Goal: Transaction & Acquisition: Download file/media

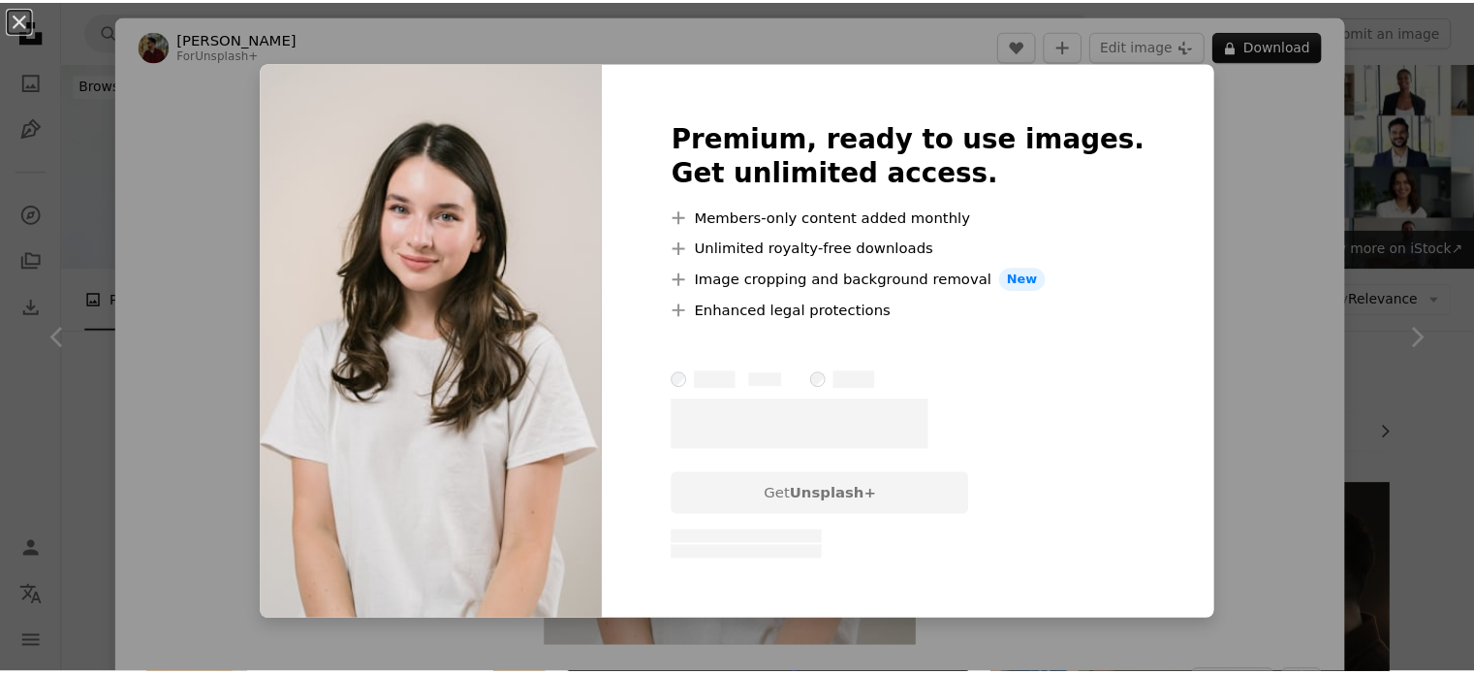
scroll to position [583, 0]
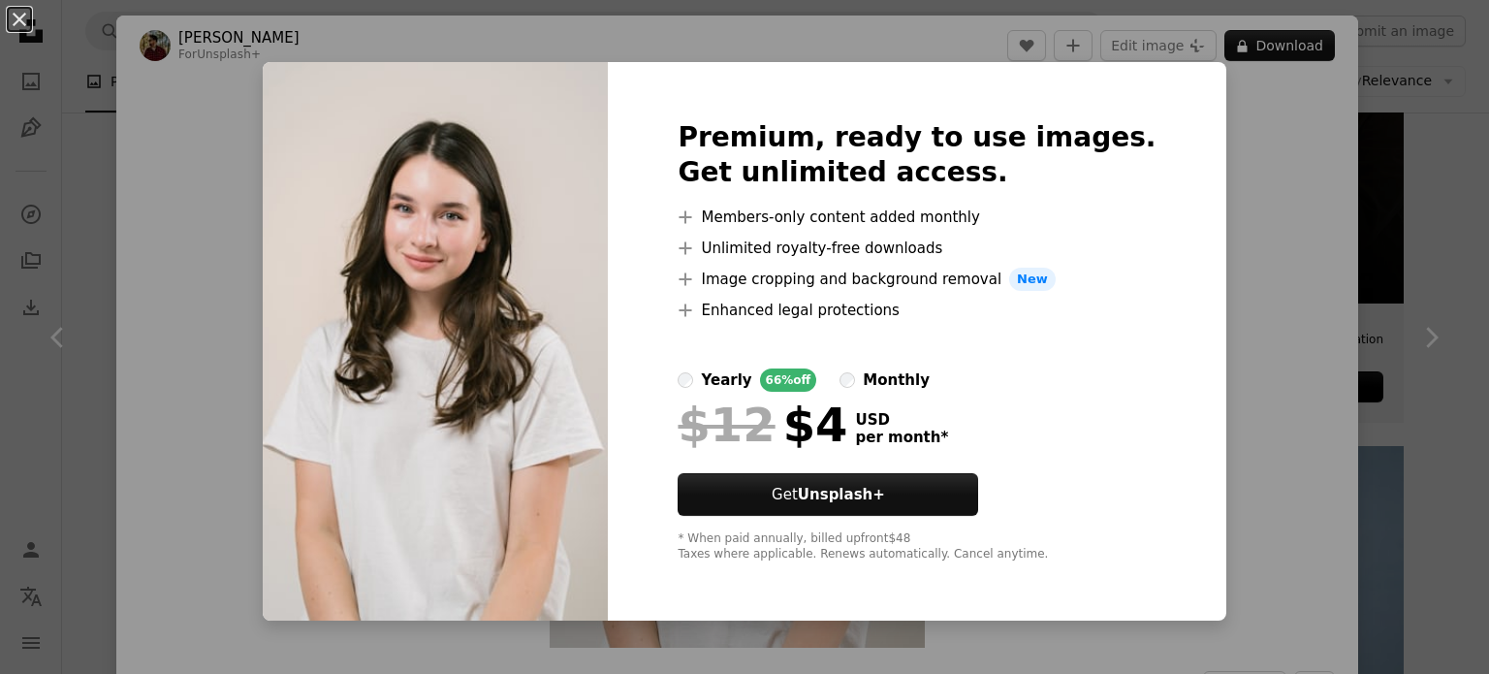
click at [1247, 235] on div "An X shape Premium, ready to use images. Get unlimited access. A plus sign Memb…" at bounding box center [744, 337] width 1489 height 674
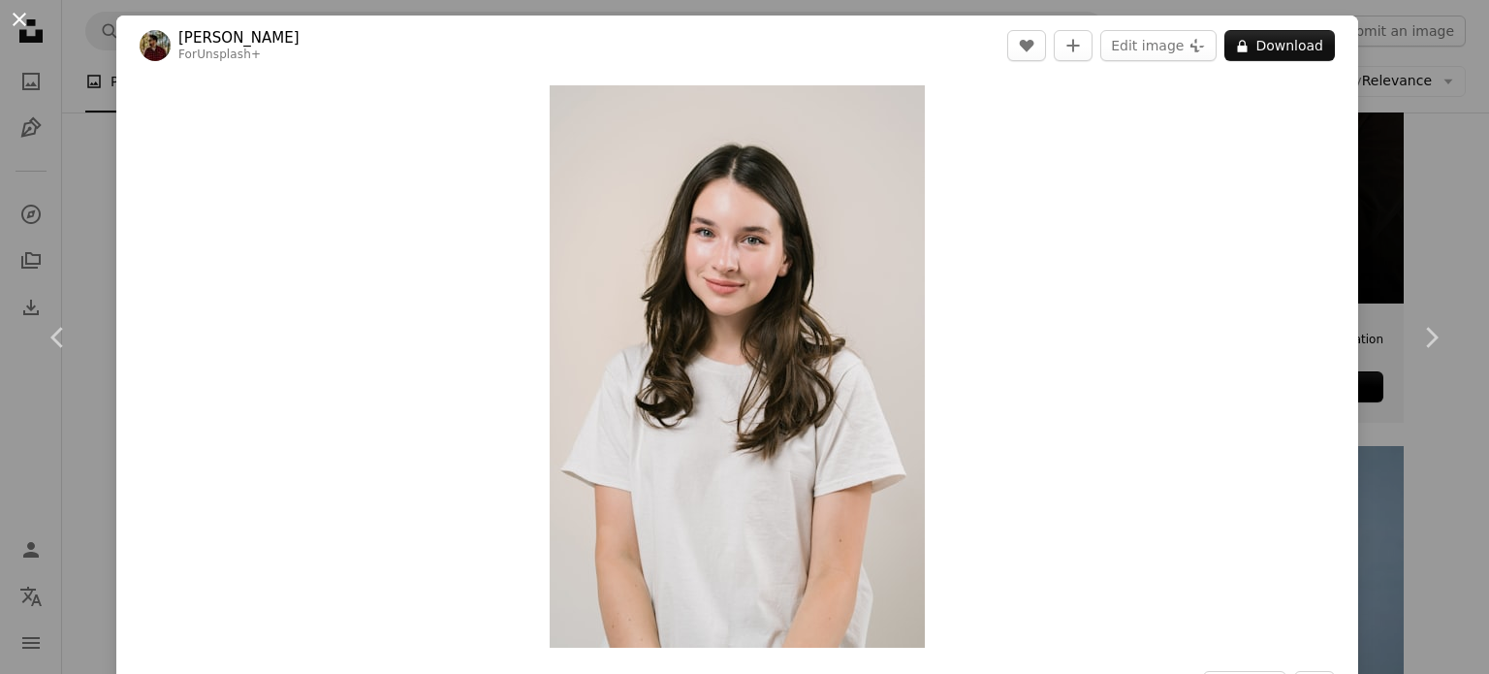
click at [27, 17] on button "An X shape" at bounding box center [19, 19] width 23 height 23
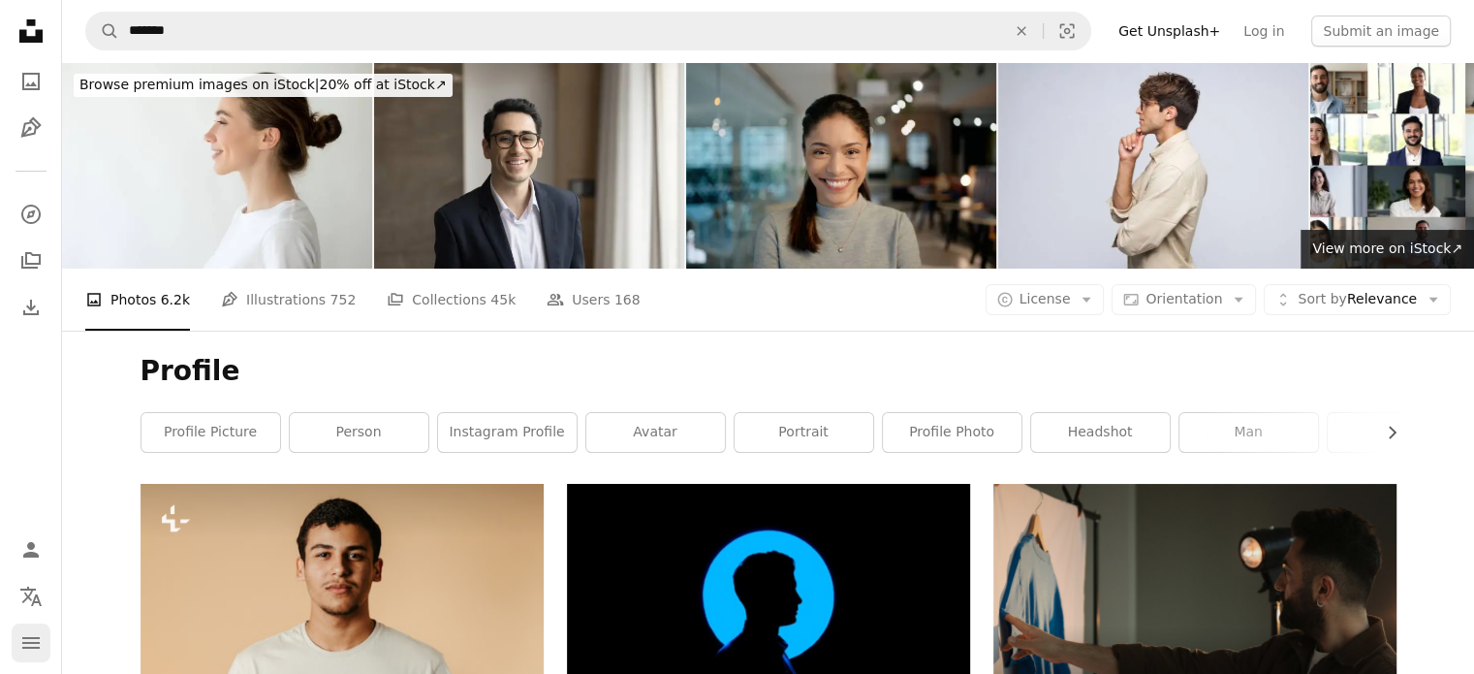
click at [35, 644] on icon "navigation menu" at bounding box center [30, 642] width 23 height 23
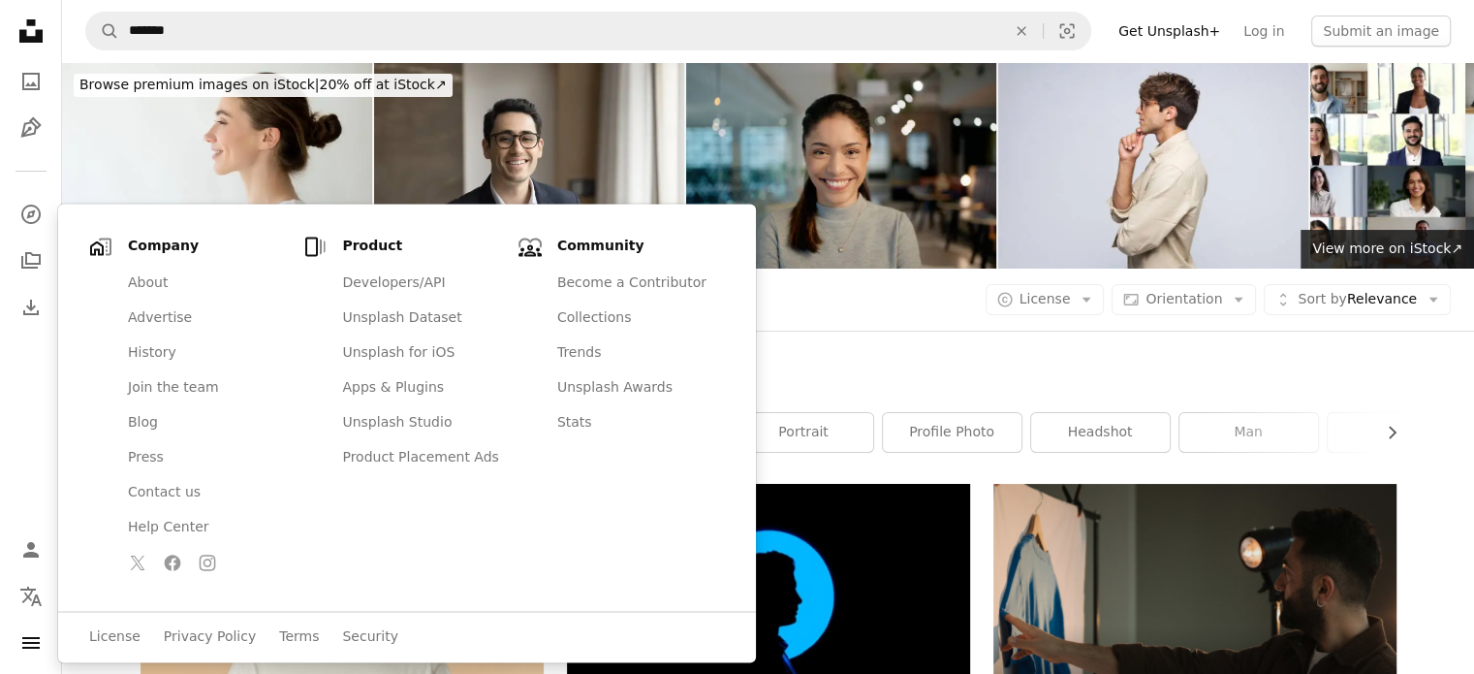
click at [768, 268] on div "A photo Photos 6.2k Pen Tool Illustrations 752 A stack of folders Collections 4…" at bounding box center [767, 299] width 1365 height 62
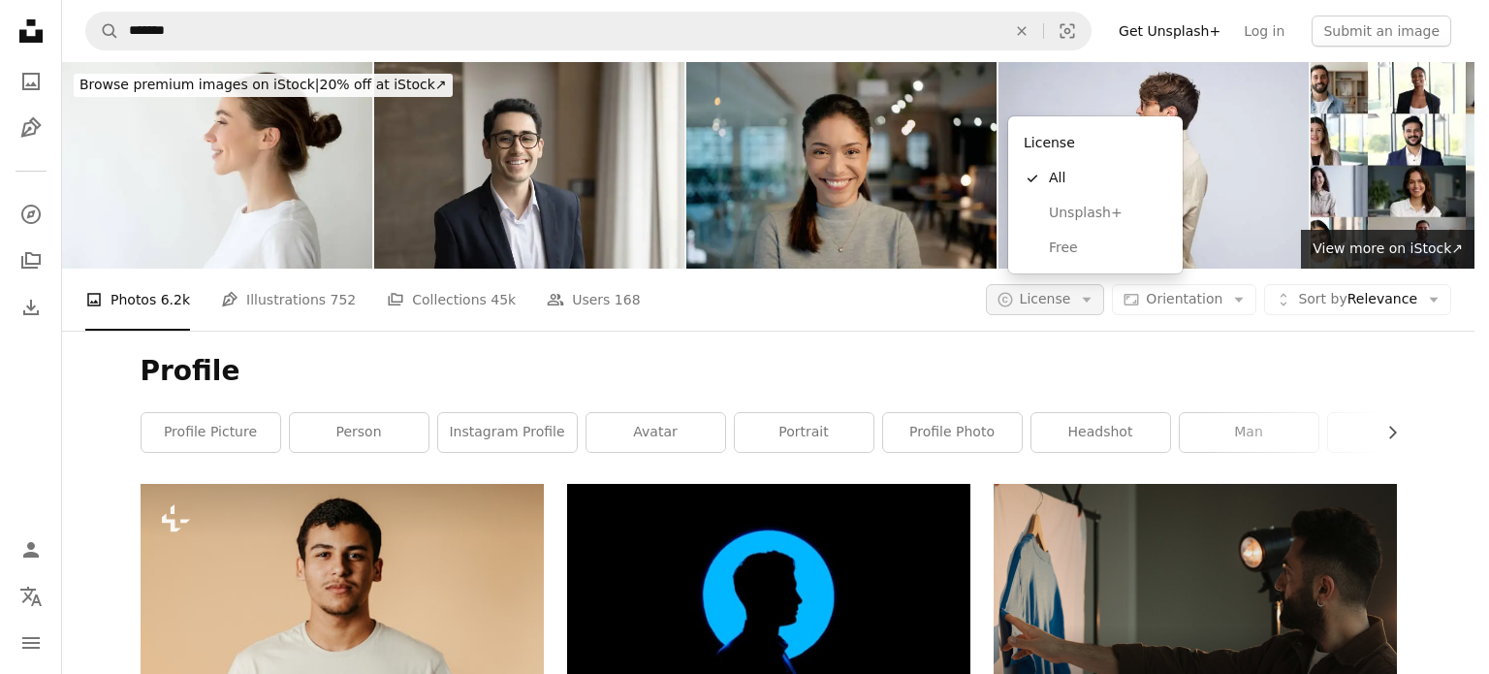
click at [1095, 291] on icon "Arrow down" at bounding box center [1086, 299] width 17 height 17
click at [1055, 253] on span "Free" at bounding box center [1108, 247] width 118 height 19
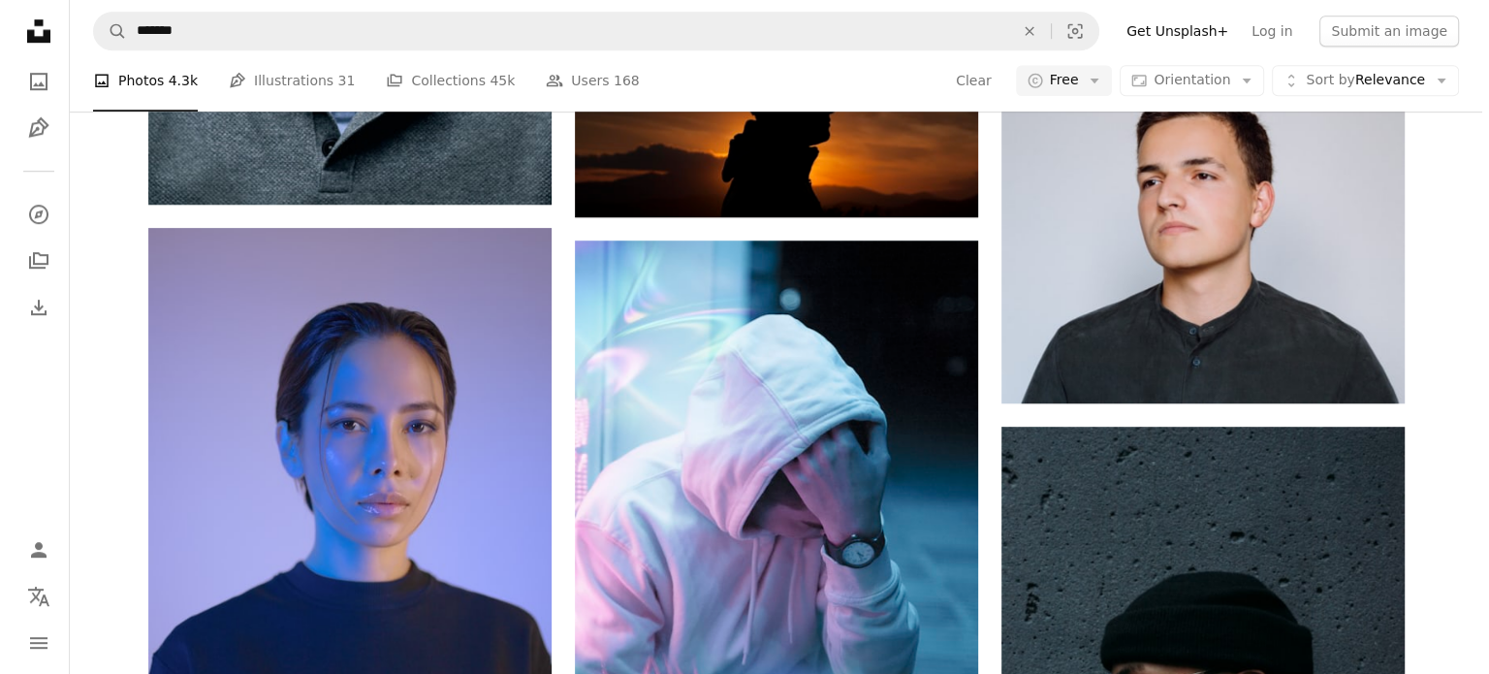
scroll to position [1454, 0]
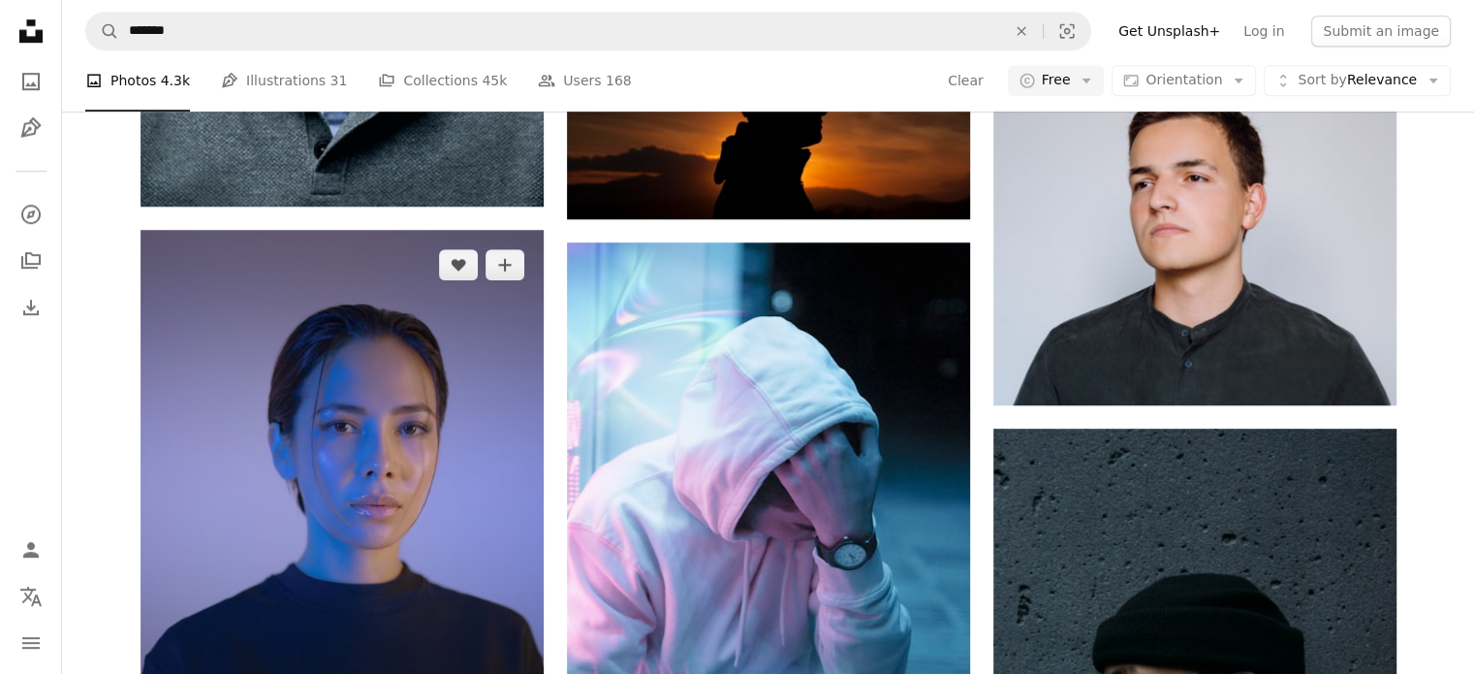
click at [341, 309] on img at bounding box center [342, 482] width 403 height 504
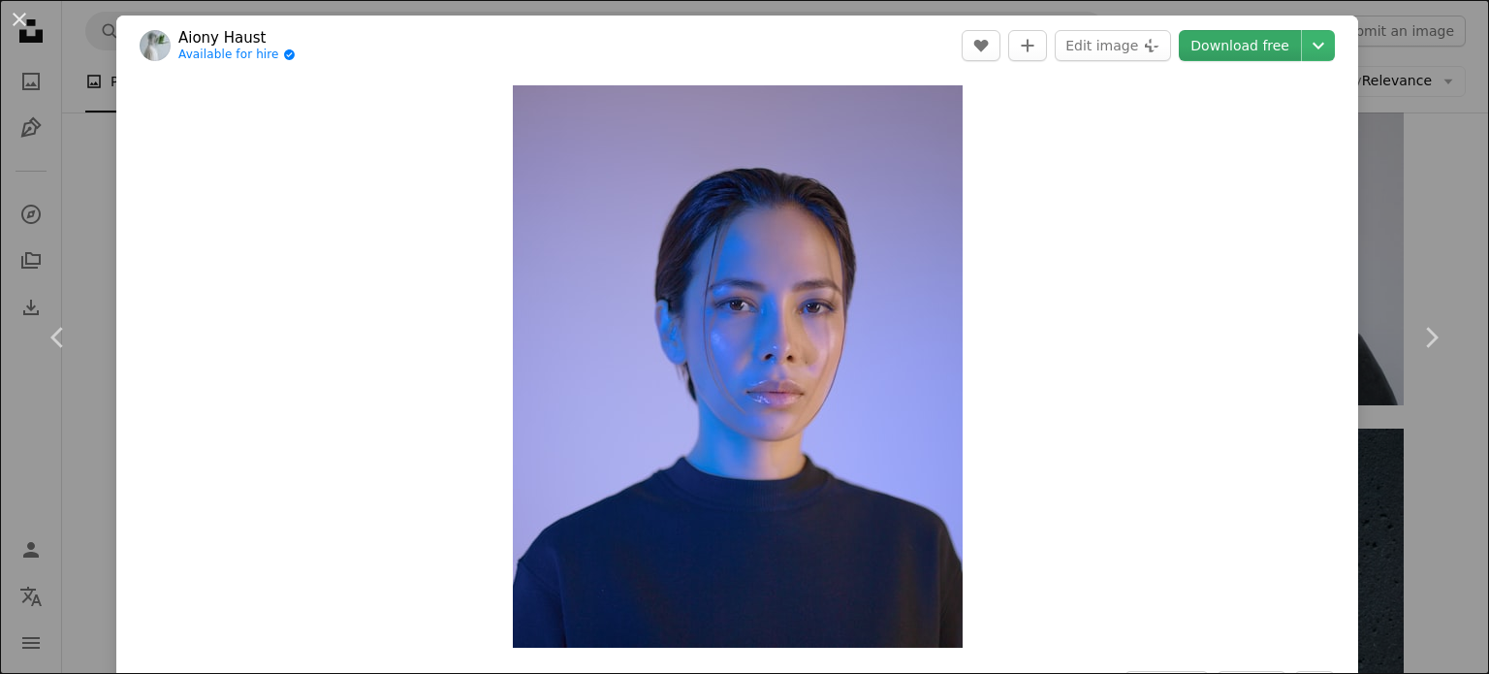
click at [1236, 42] on link "Download free" at bounding box center [1239, 45] width 122 height 31
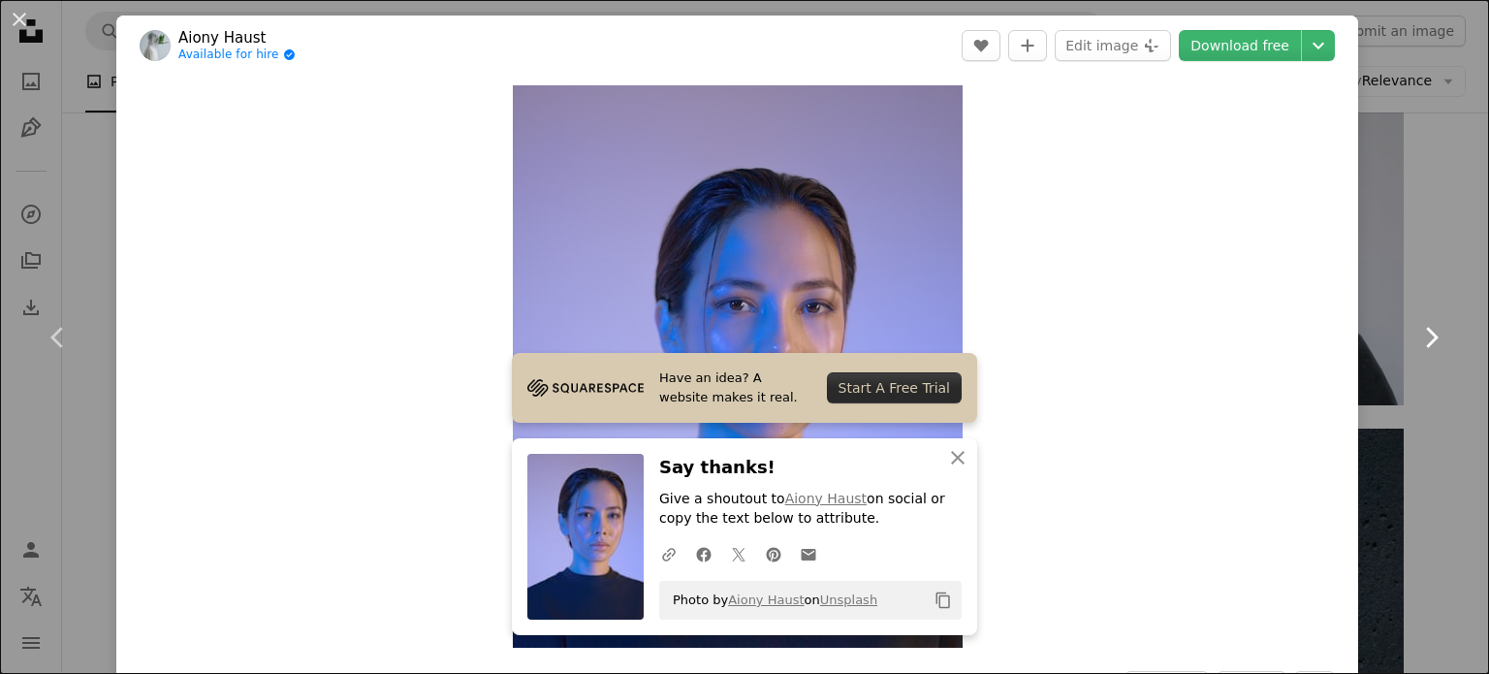
click at [1436, 317] on link "Chevron right" at bounding box center [1430, 337] width 116 height 186
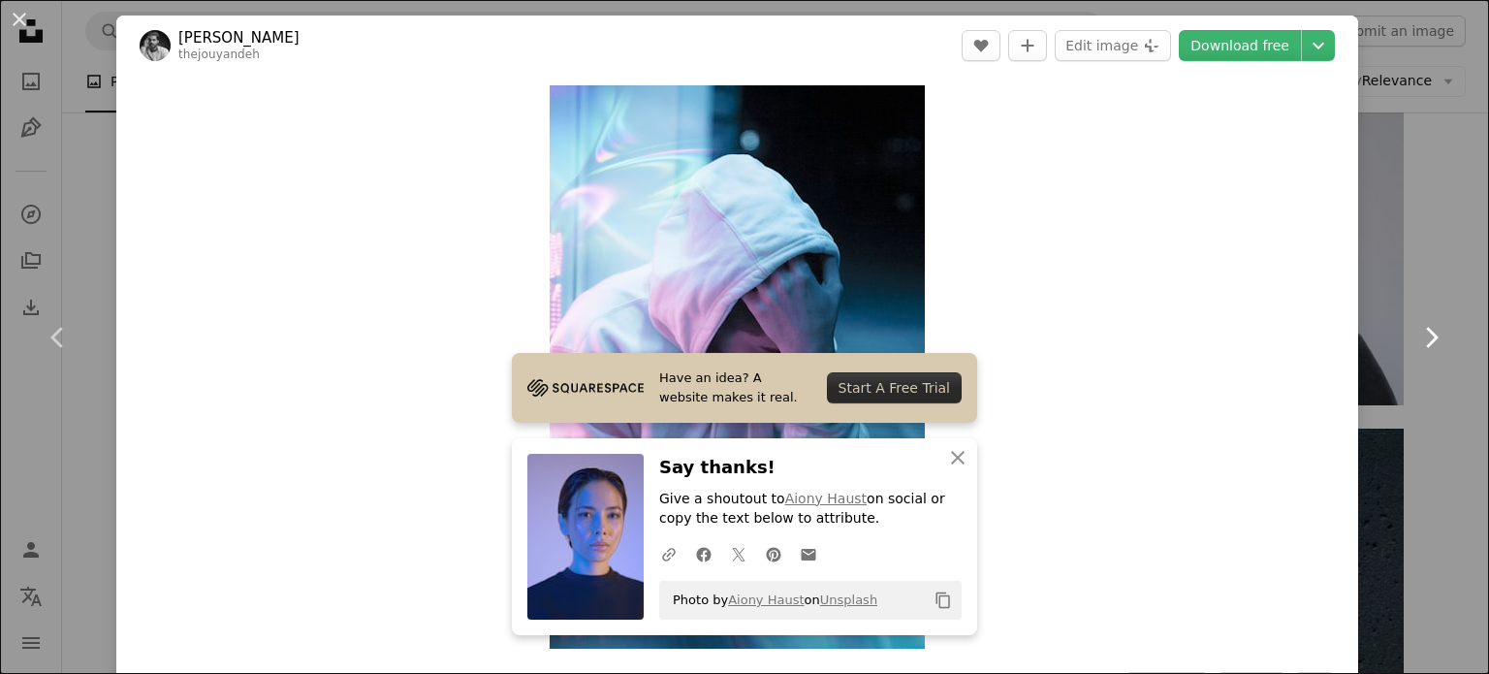
click at [1436, 317] on link "Chevron right" at bounding box center [1430, 337] width 116 height 186
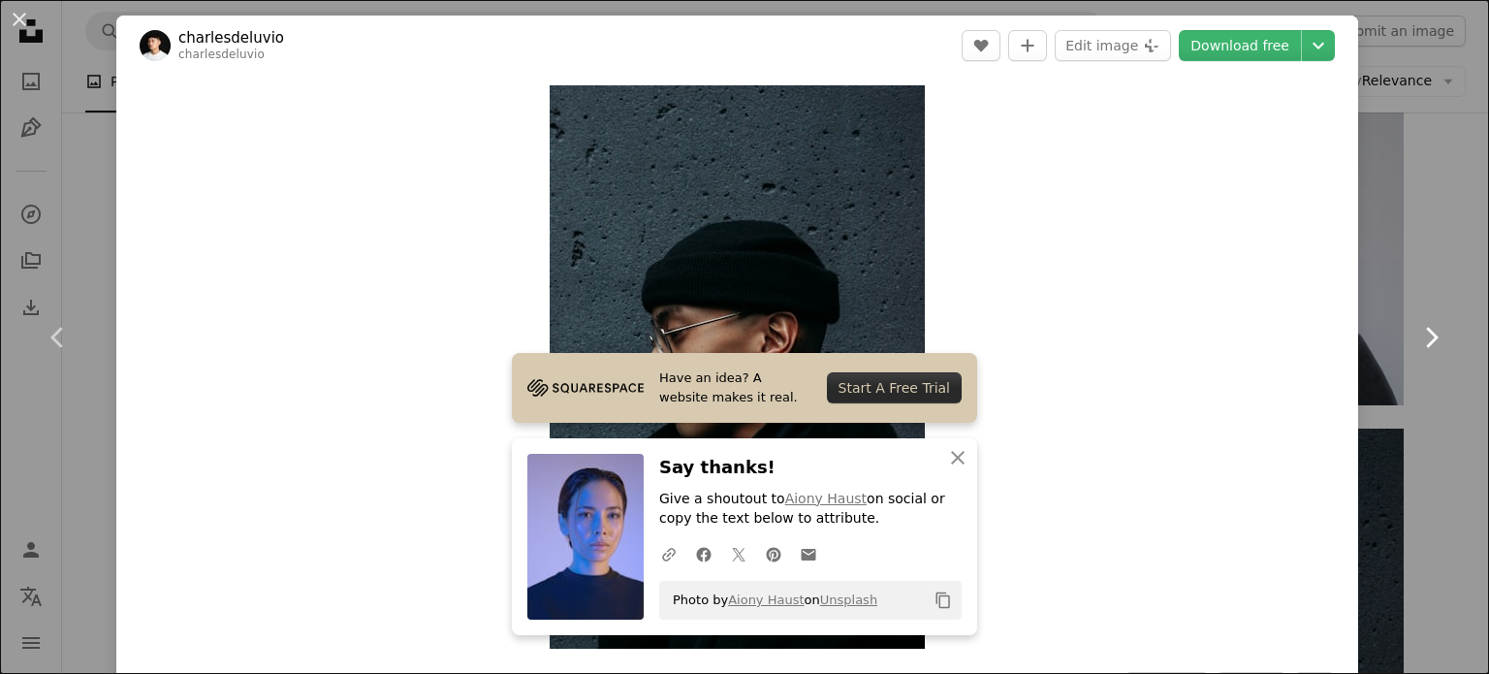
click at [1436, 317] on link "Chevron right" at bounding box center [1430, 337] width 116 height 186
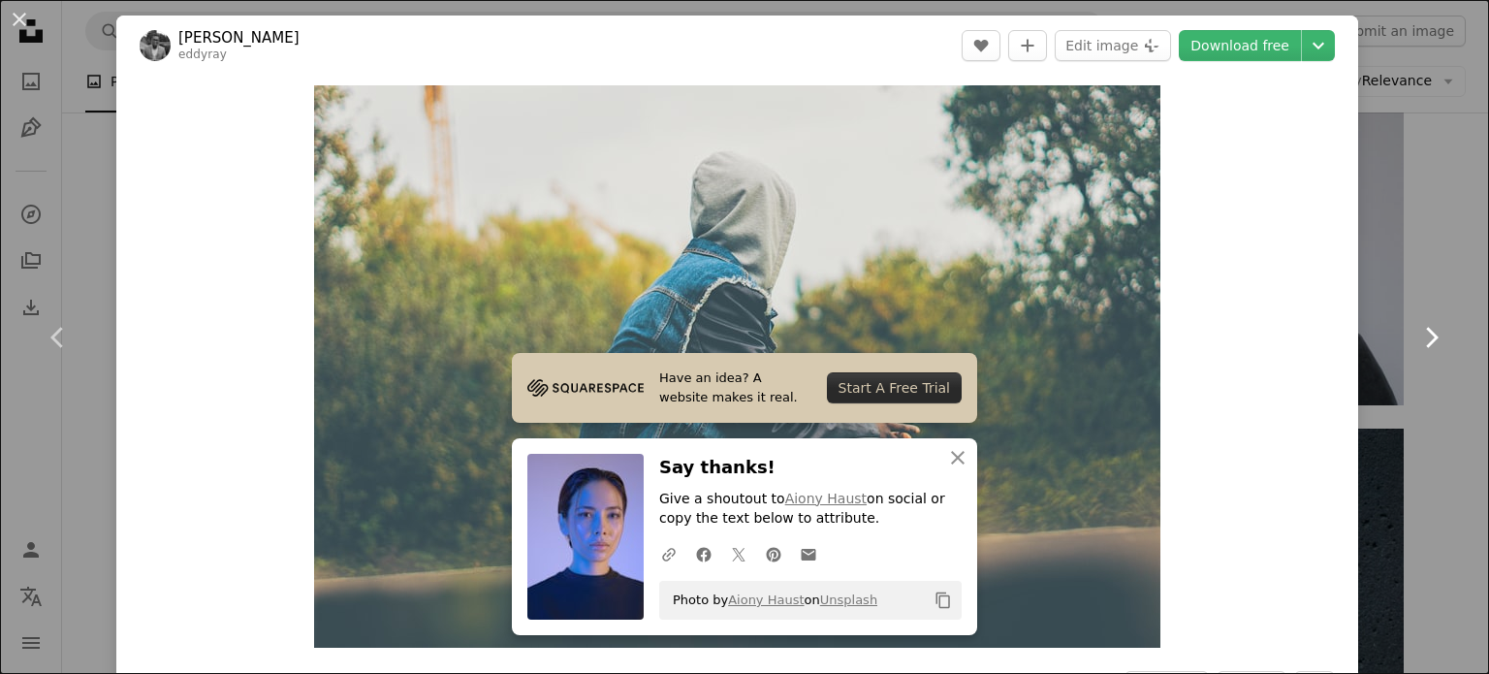
click at [1436, 317] on link "Chevron right" at bounding box center [1430, 337] width 116 height 186
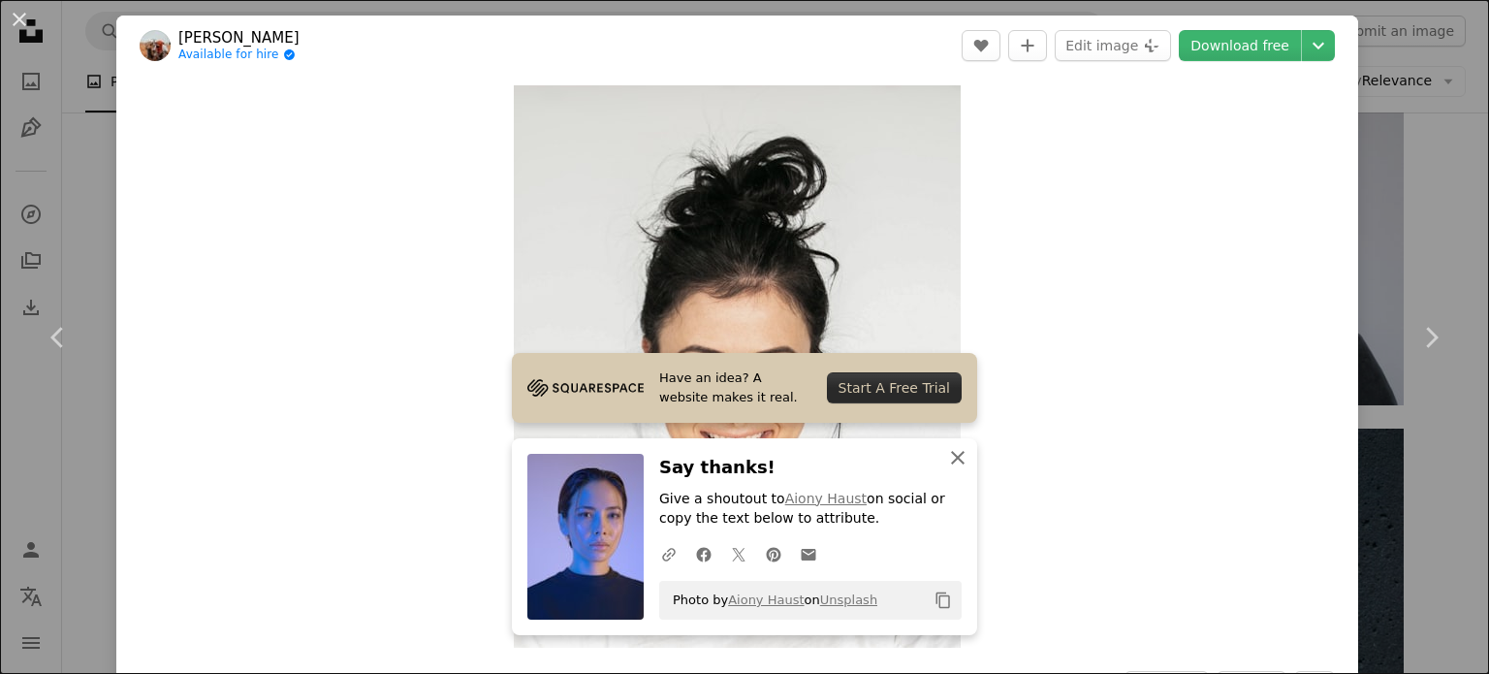
click at [953, 456] on icon "button" at bounding box center [958, 458] width 14 height 14
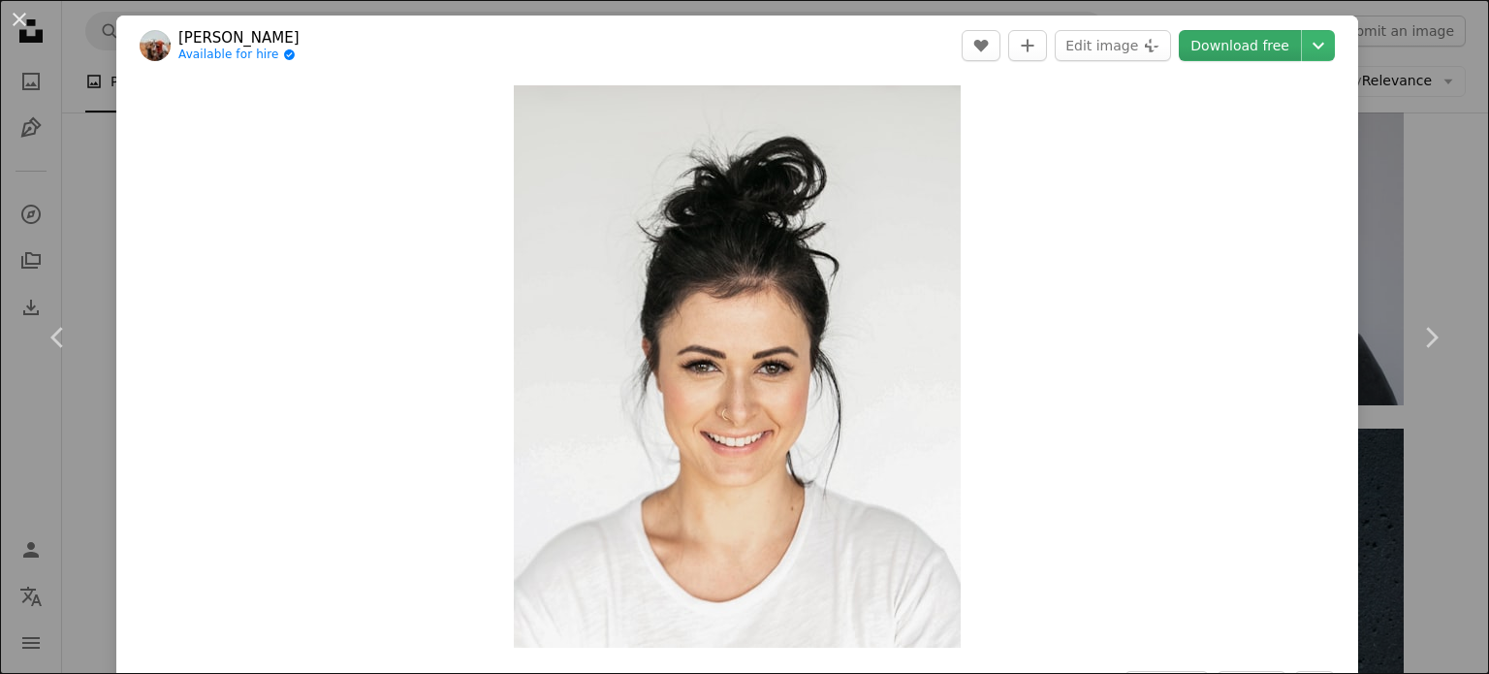
click at [1190, 53] on link "Download free" at bounding box center [1239, 45] width 122 height 31
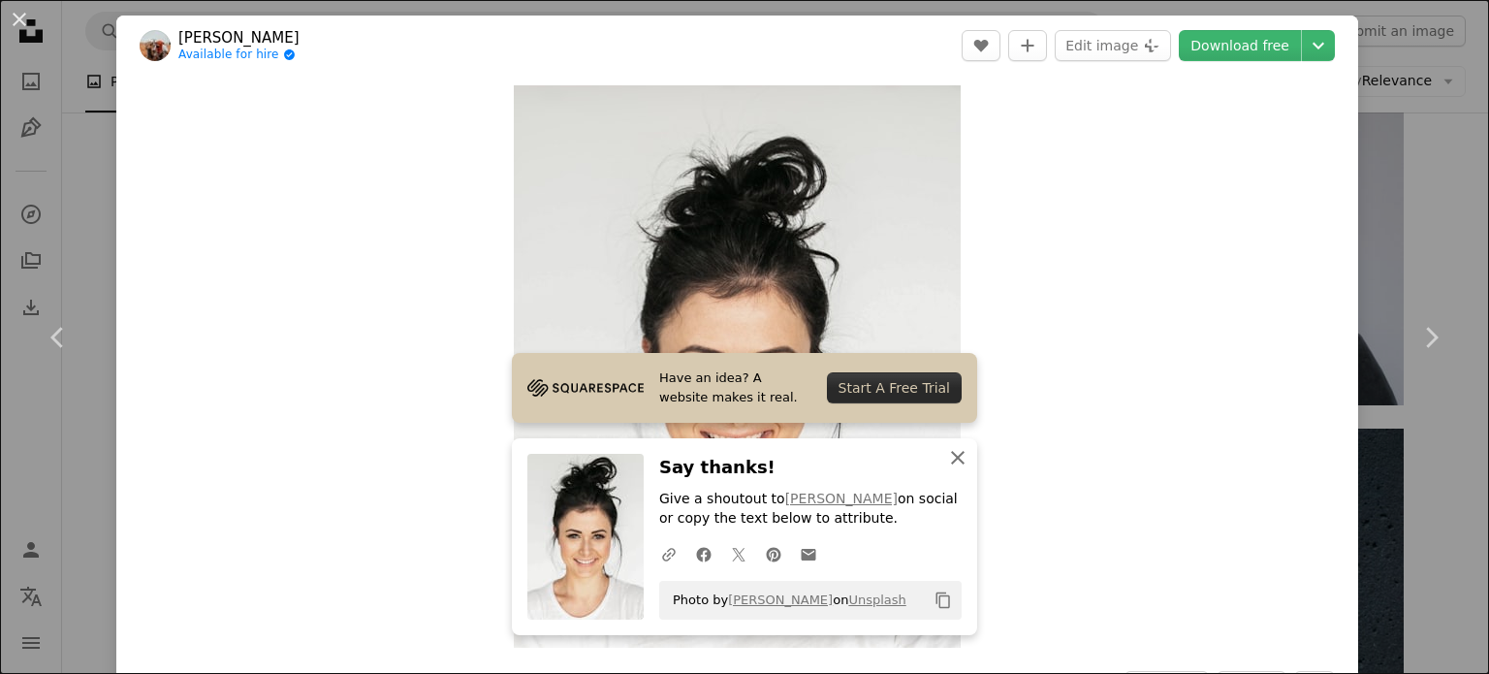
click at [953, 462] on icon "An X shape" at bounding box center [957, 457] width 23 height 23
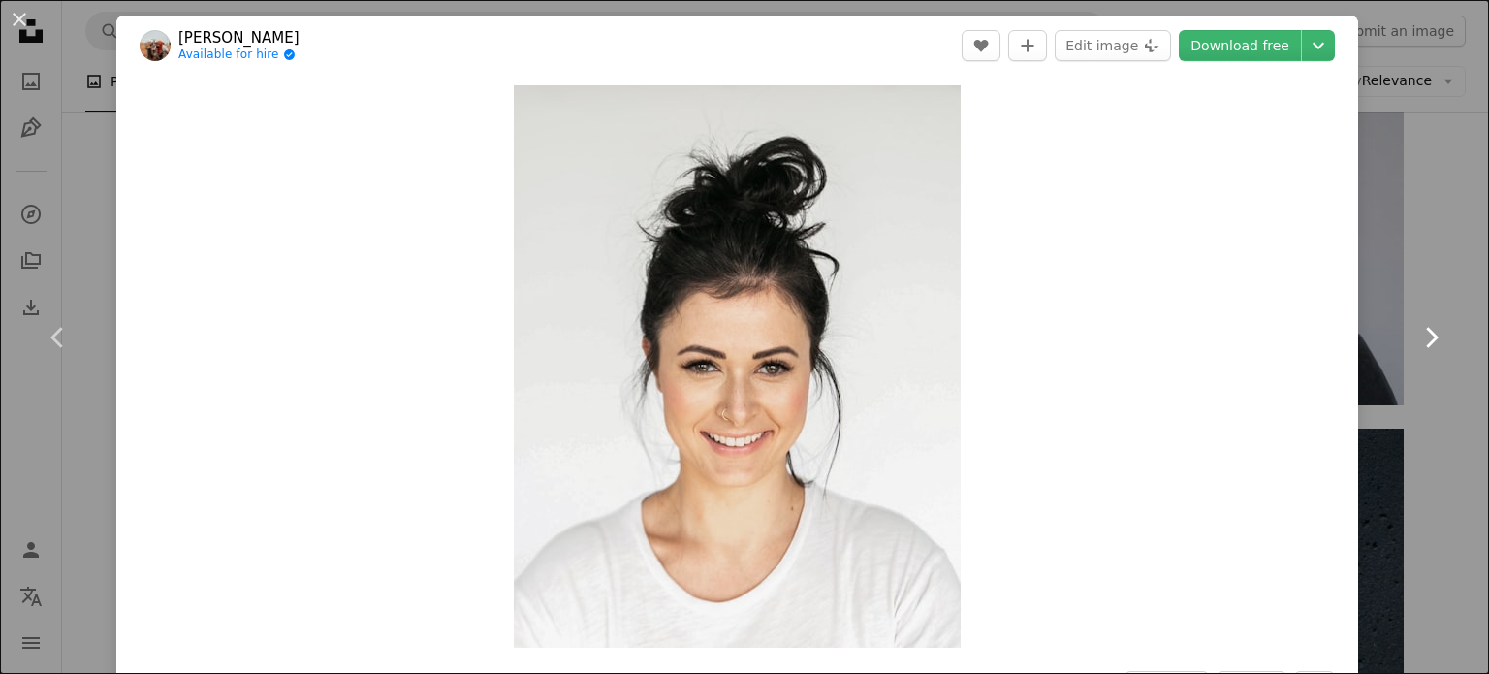
click at [1432, 348] on link "Chevron right" at bounding box center [1430, 337] width 116 height 186
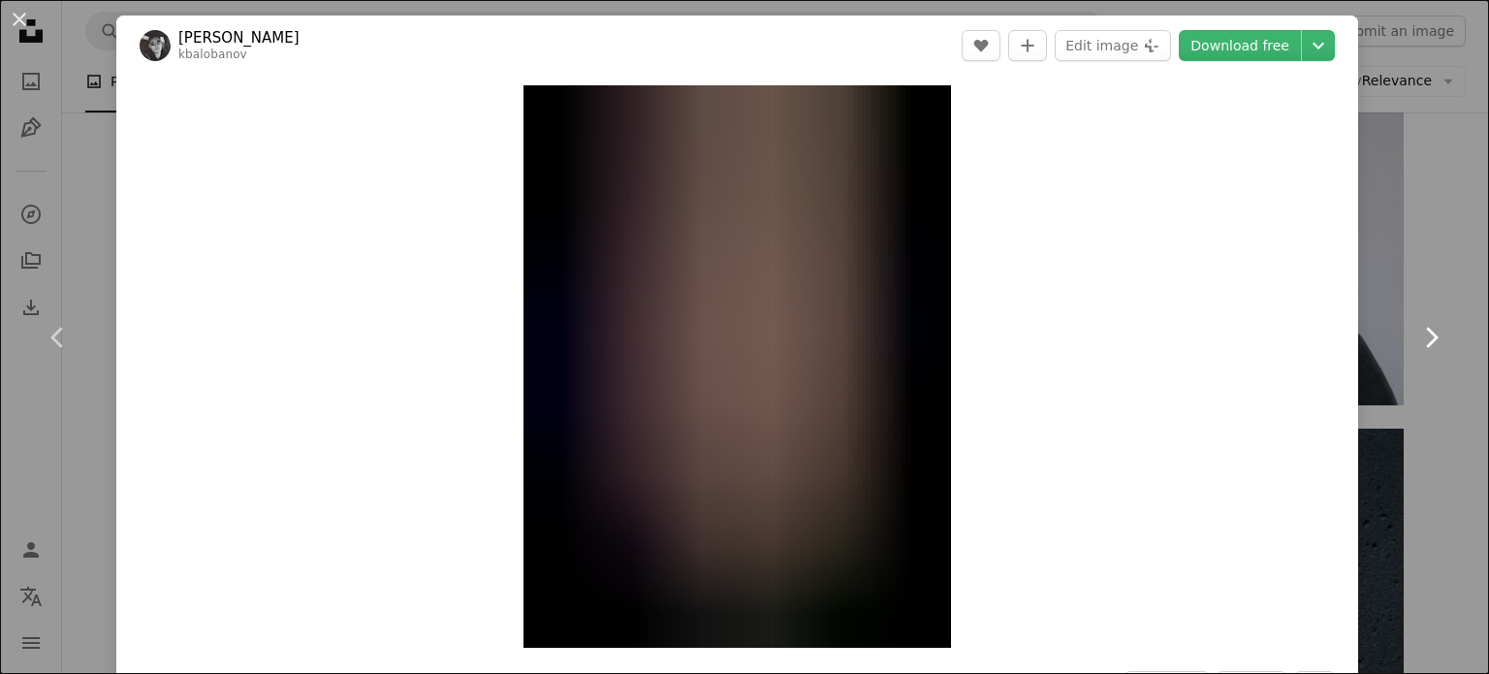
click at [1432, 348] on link "Chevron right" at bounding box center [1430, 337] width 116 height 186
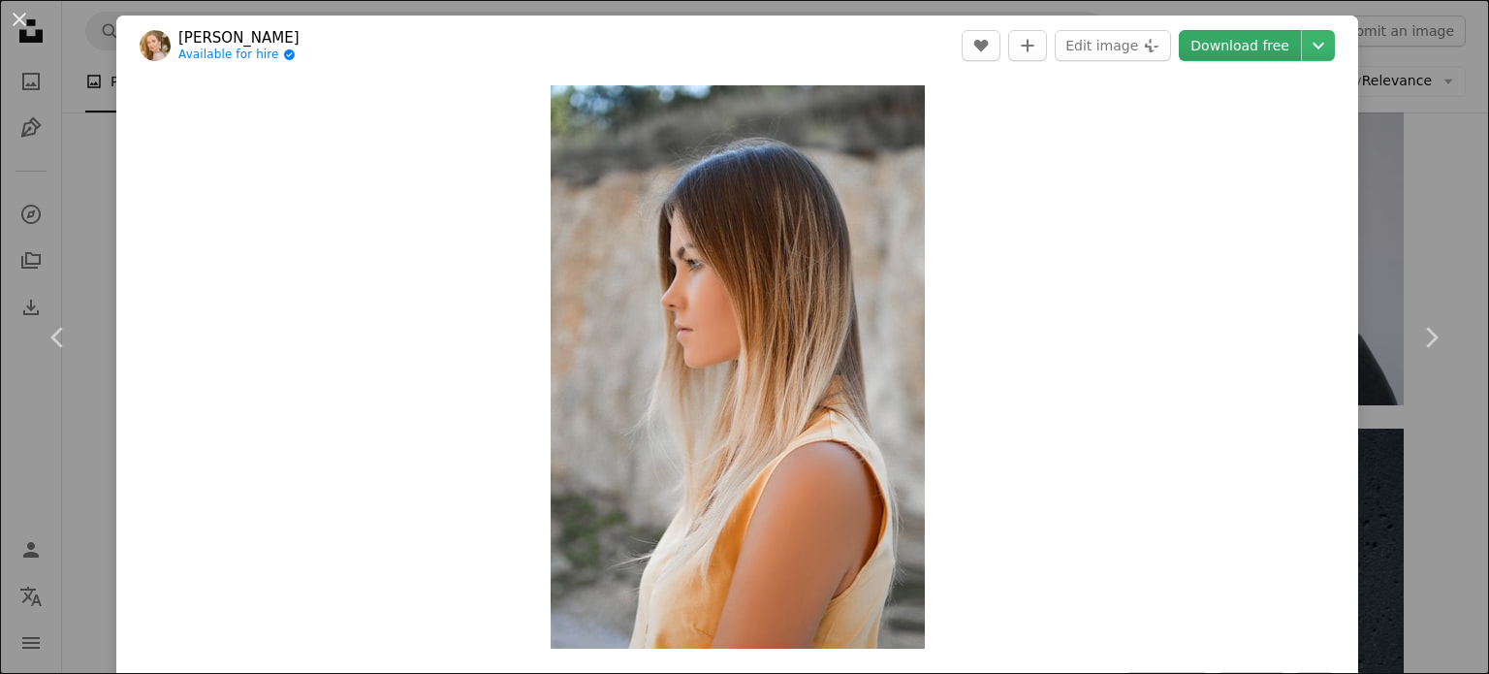
click at [1219, 49] on link "Download free" at bounding box center [1239, 45] width 122 height 31
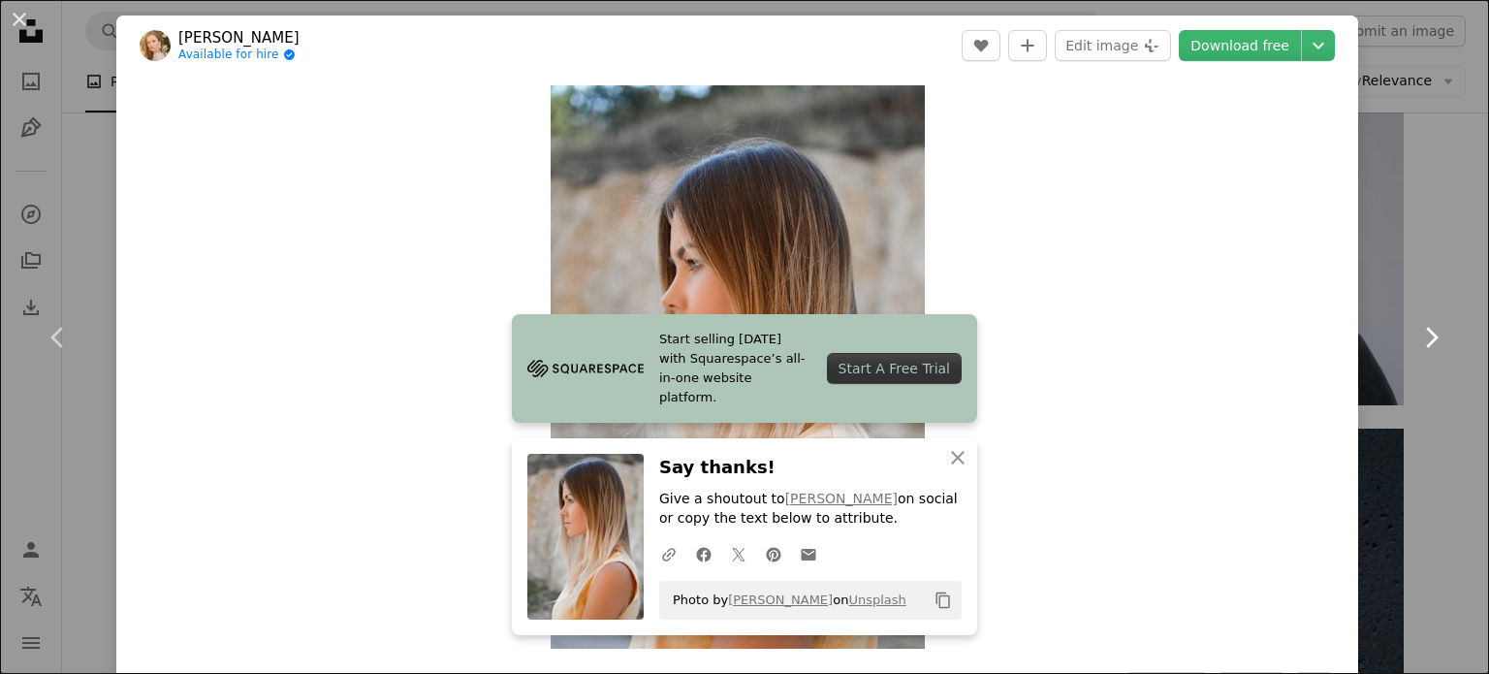
click at [1426, 339] on icon at bounding box center [1432, 337] width 13 height 20
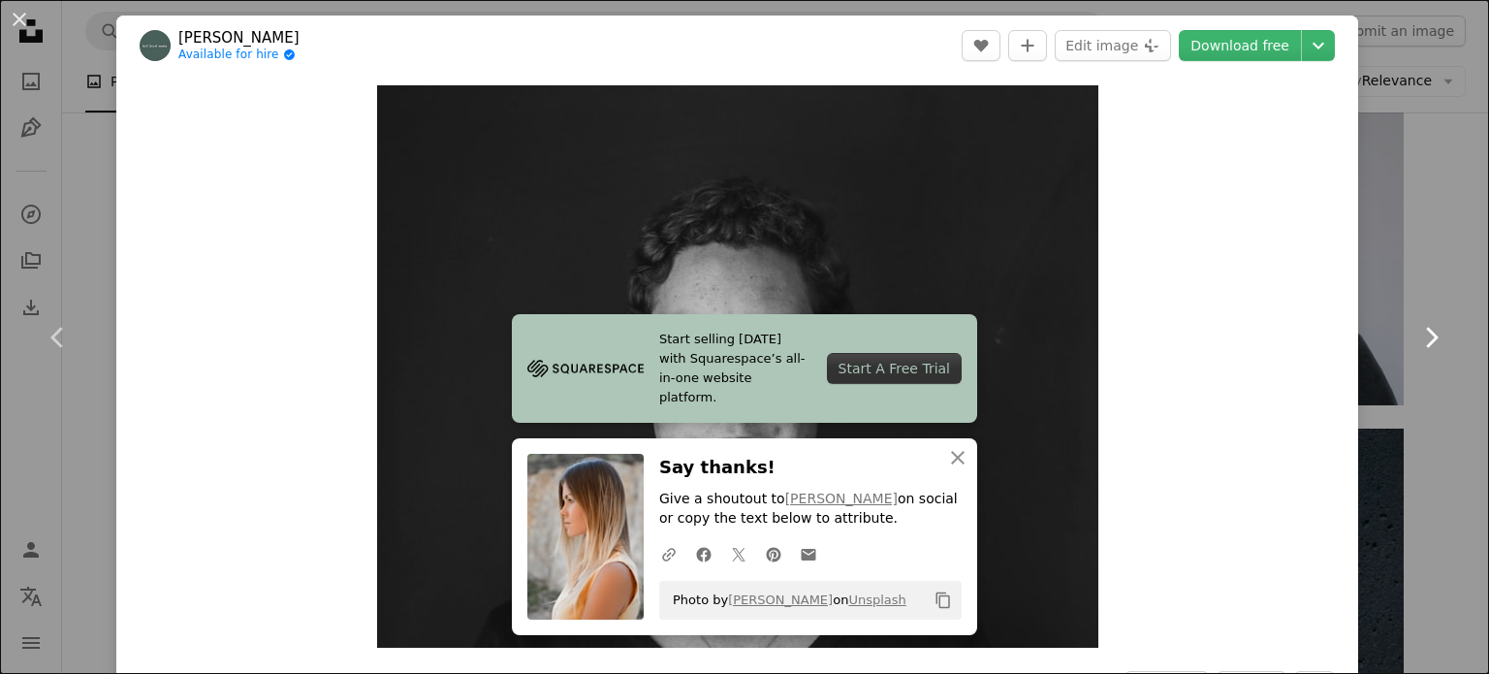
click at [1415, 353] on link "Chevron right" at bounding box center [1430, 337] width 116 height 186
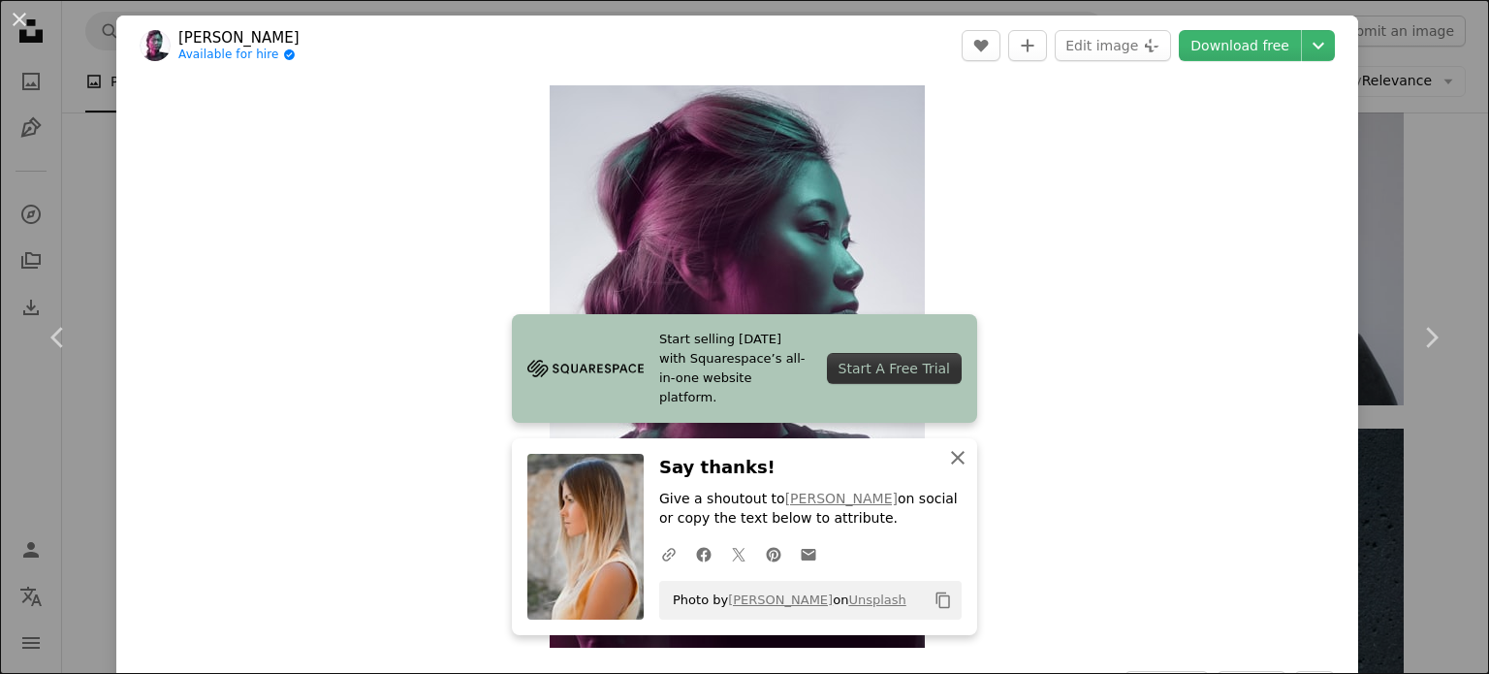
click at [953, 467] on icon "An X shape" at bounding box center [957, 457] width 23 height 23
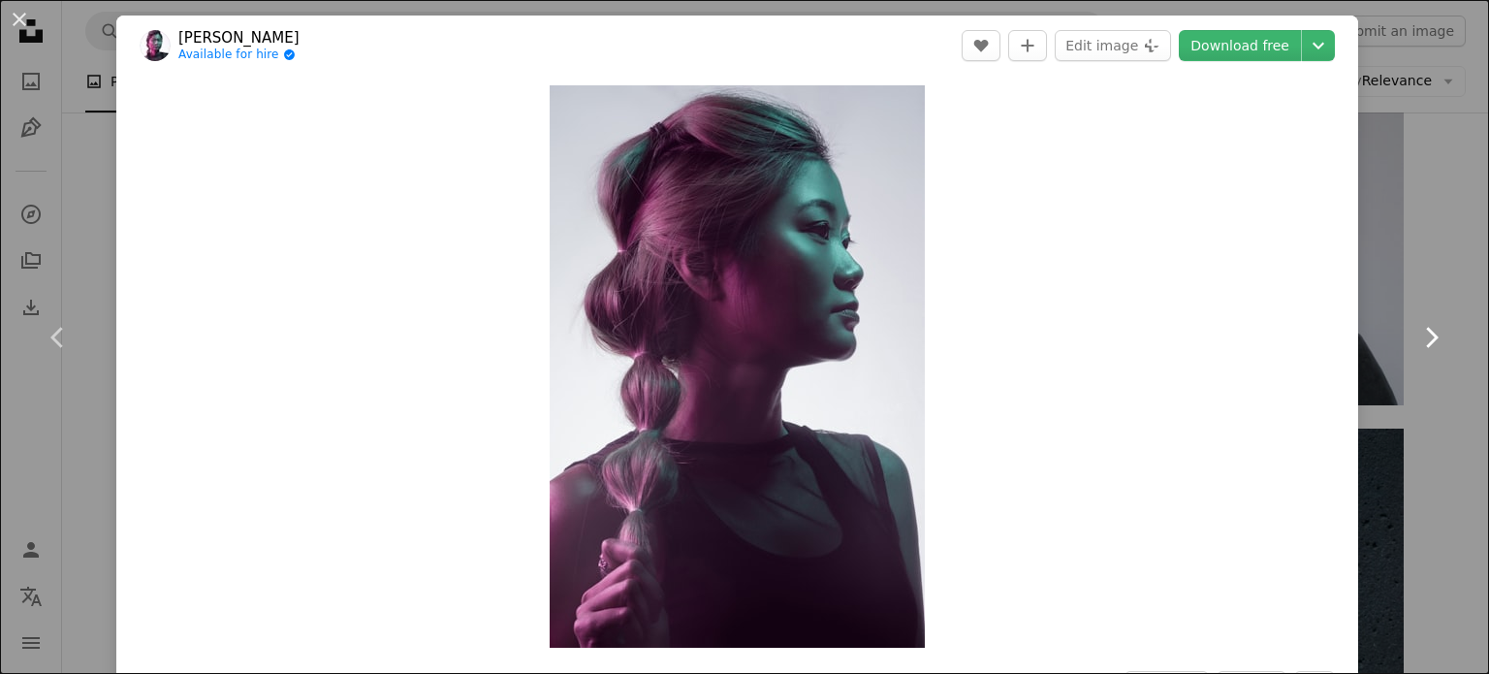
click at [1414, 353] on link "Chevron right" at bounding box center [1430, 337] width 116 height 186
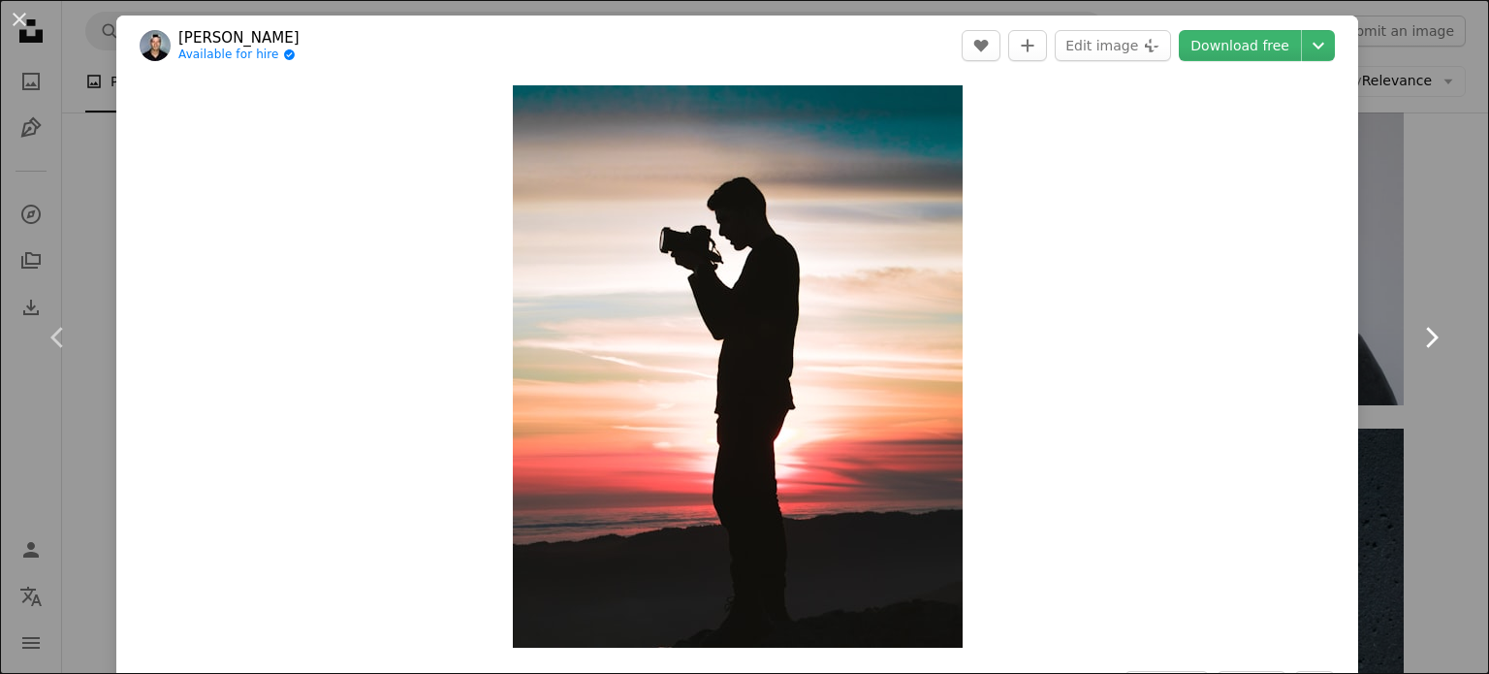
click at [1414, 353] on link "Chevron right" at bounding box center [1430, 337] width 116 height 186
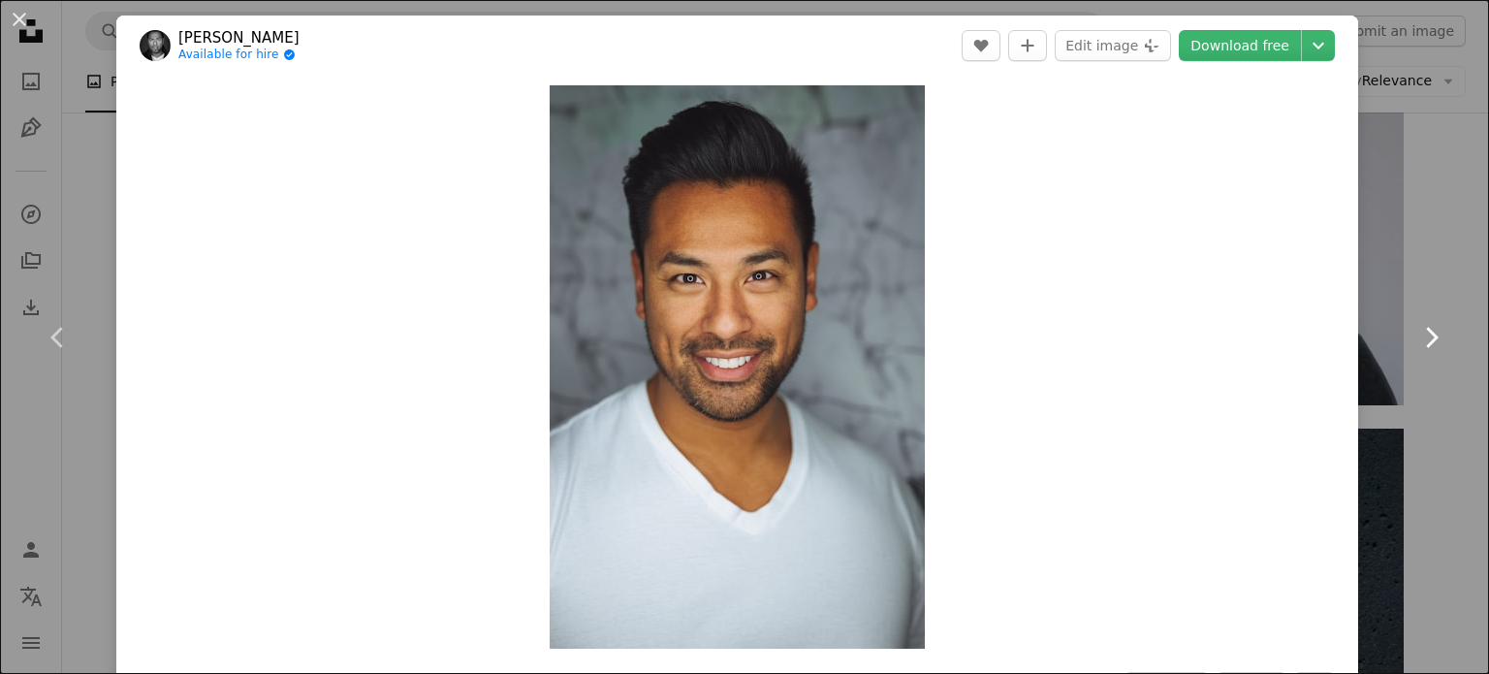
click at [1414, 353] on link "Chevron right" at bounding box center [1430, 337] width 116 height 186
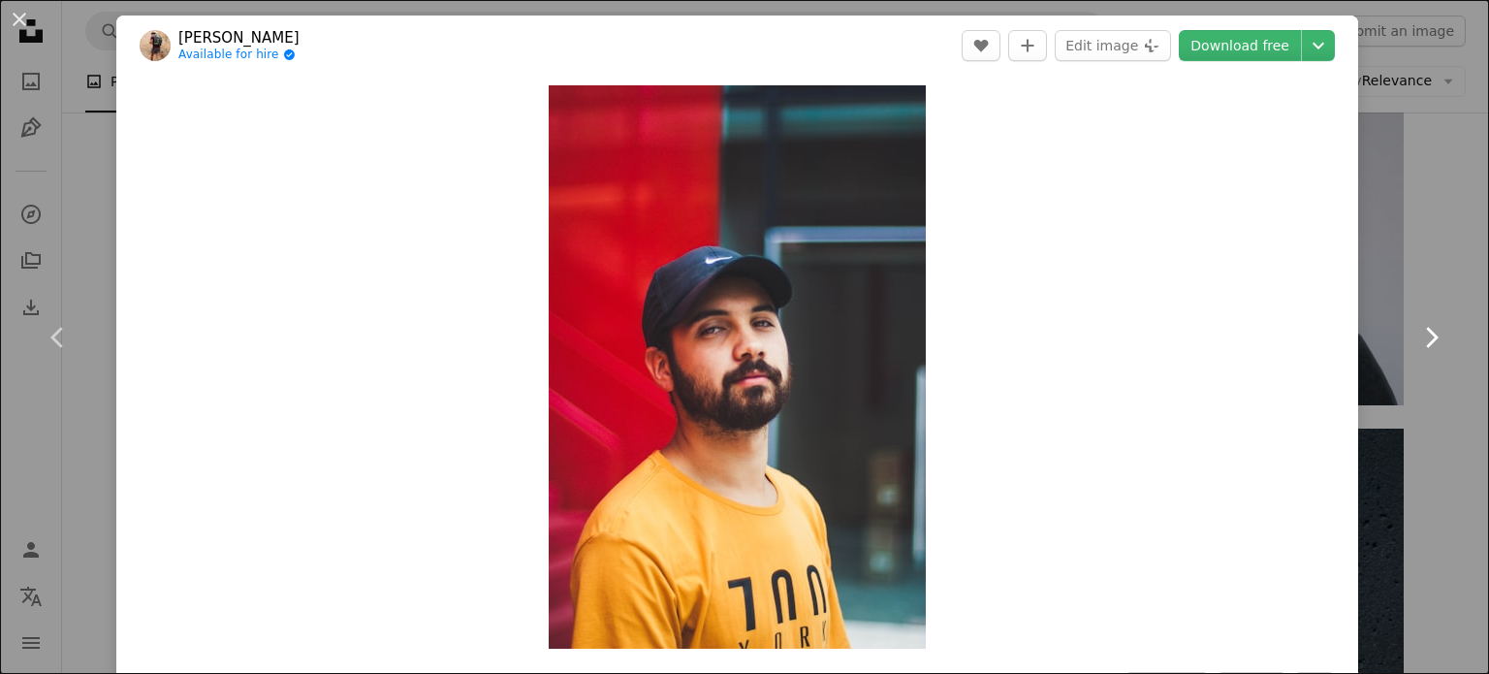
click at [1414, 353] on link "Chevron right" at bounding box center [1430, 337] width 116 height 186
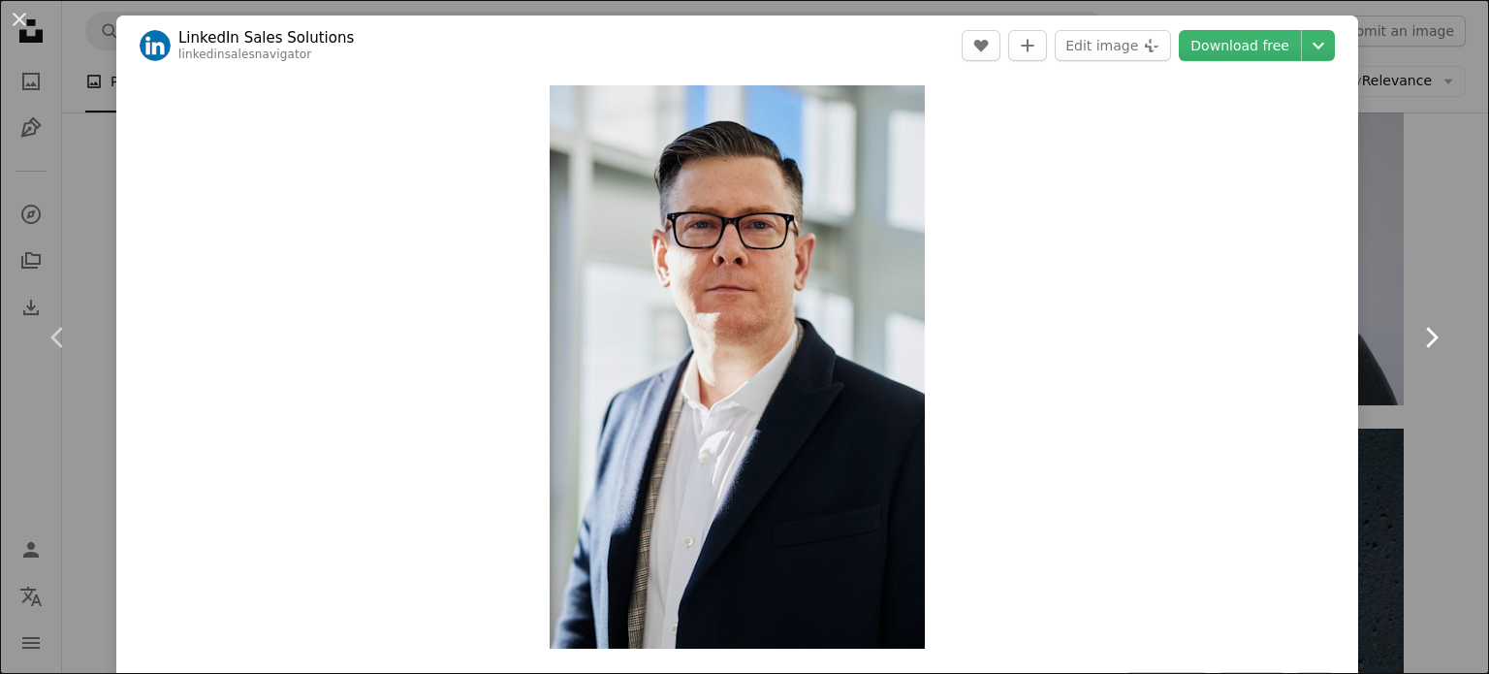
click at [1414, 353] on link "Chevron right" at bounding box center [1430, 337] width 116 height 186
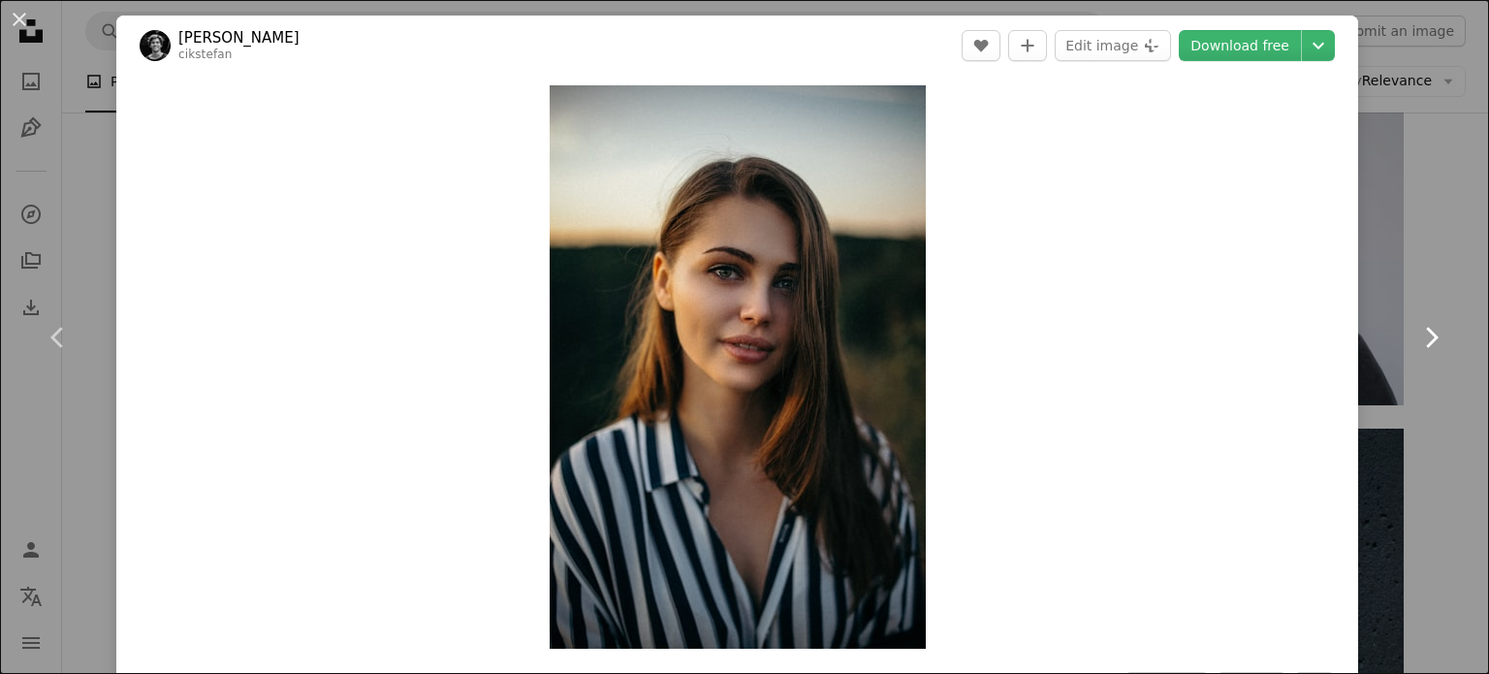
click at [1414, 353] on link "Chevron right" at bounding box center [1430, 337] width 116 height 186
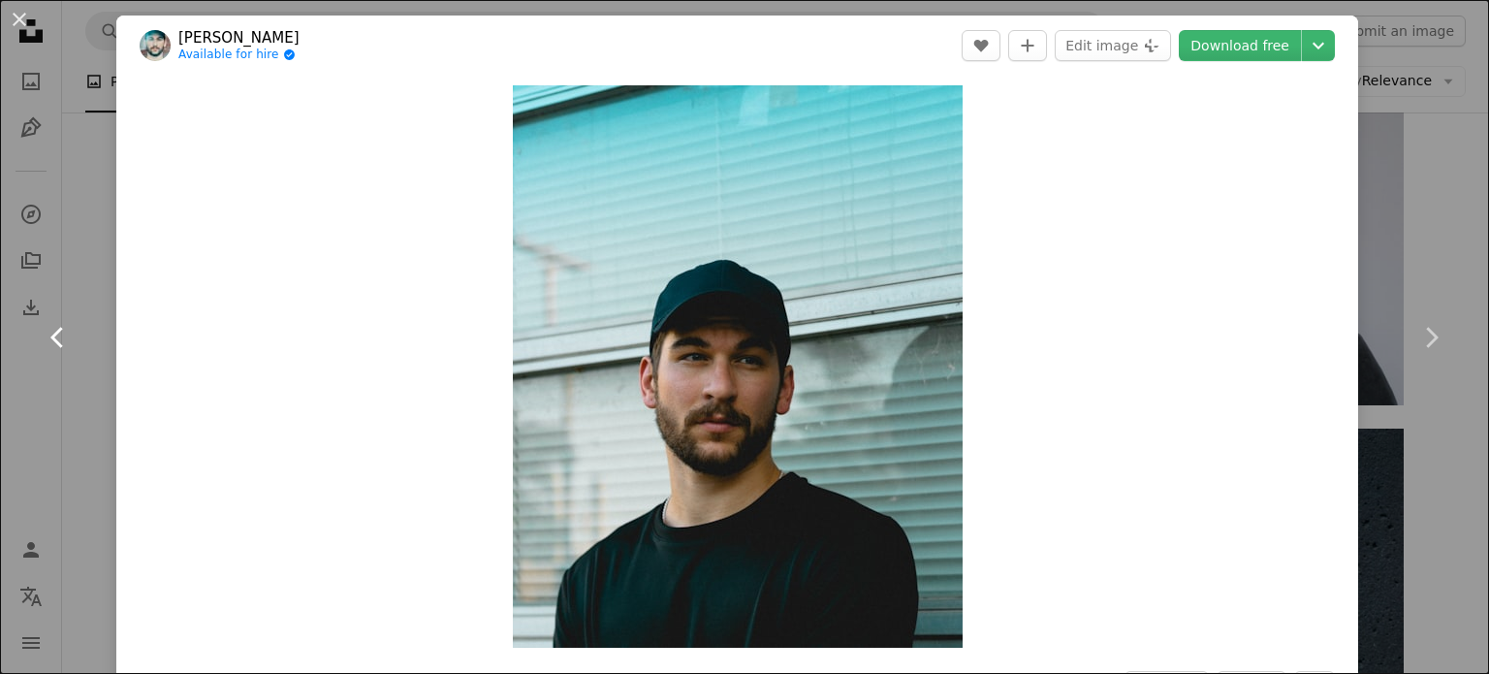
click at [46, 340] on icon "Chevron left" at bounding box center [58, 337] width 31 height 31
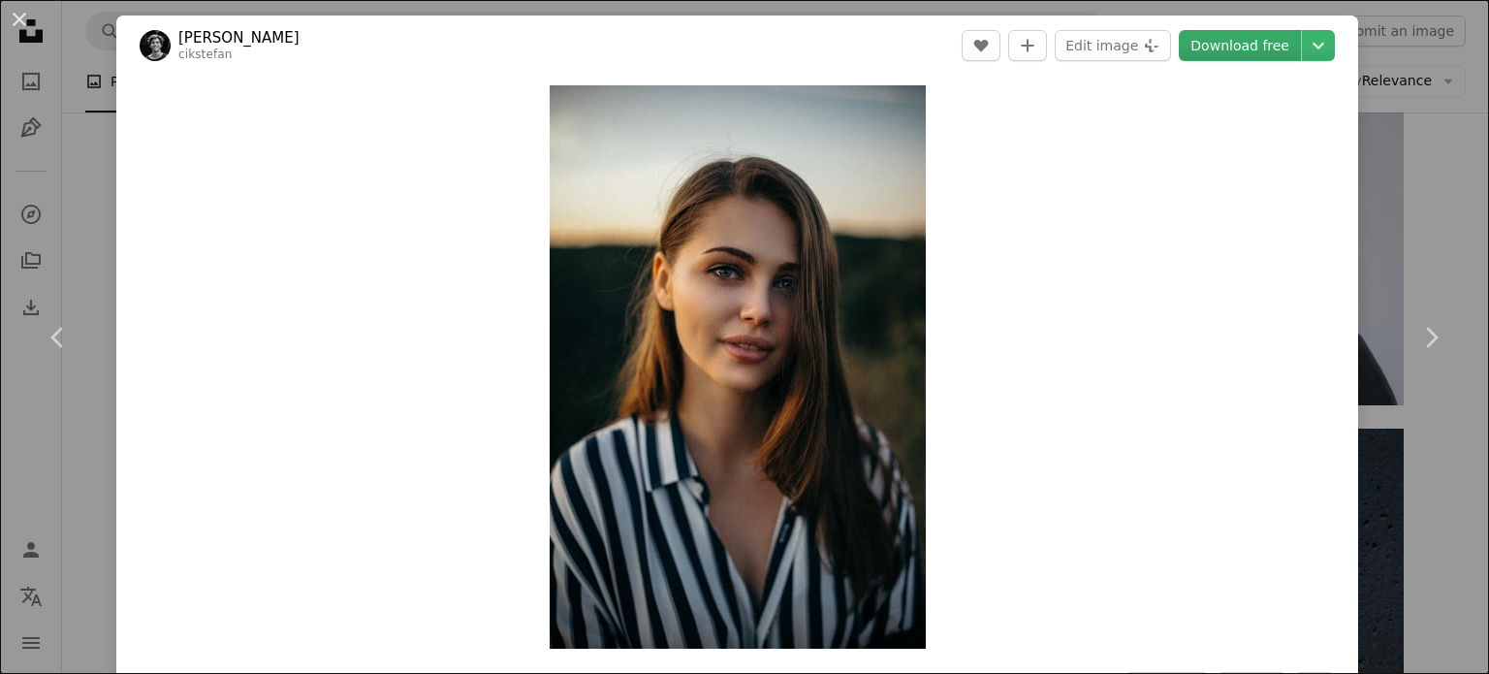
click at [1195, 53] on link "Download free" at bounding box center [1239, 45] width 122 height 31
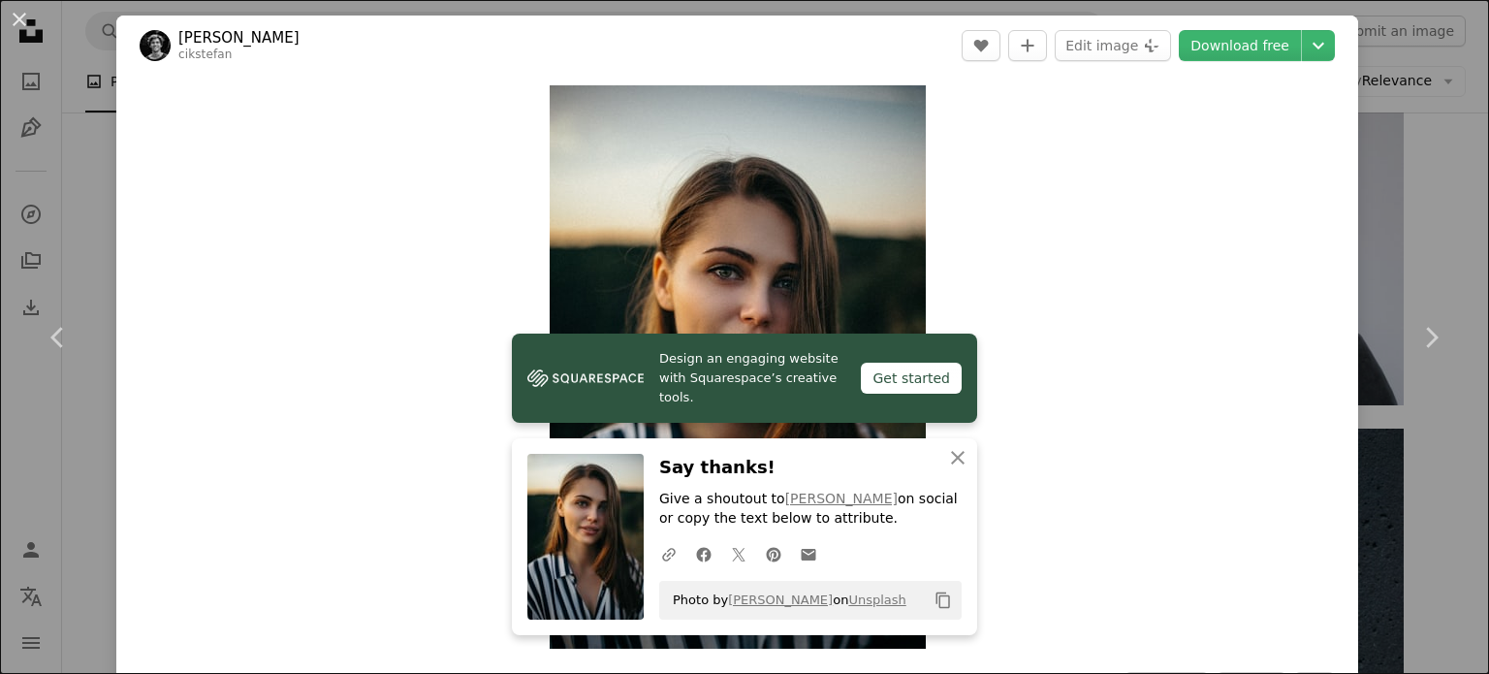
click at [1018, 475] on div "Zoom in" at bounding box center [736, 367] width 1241 height 582
